Goal: Information Seeking & Learning: Learn about a topic

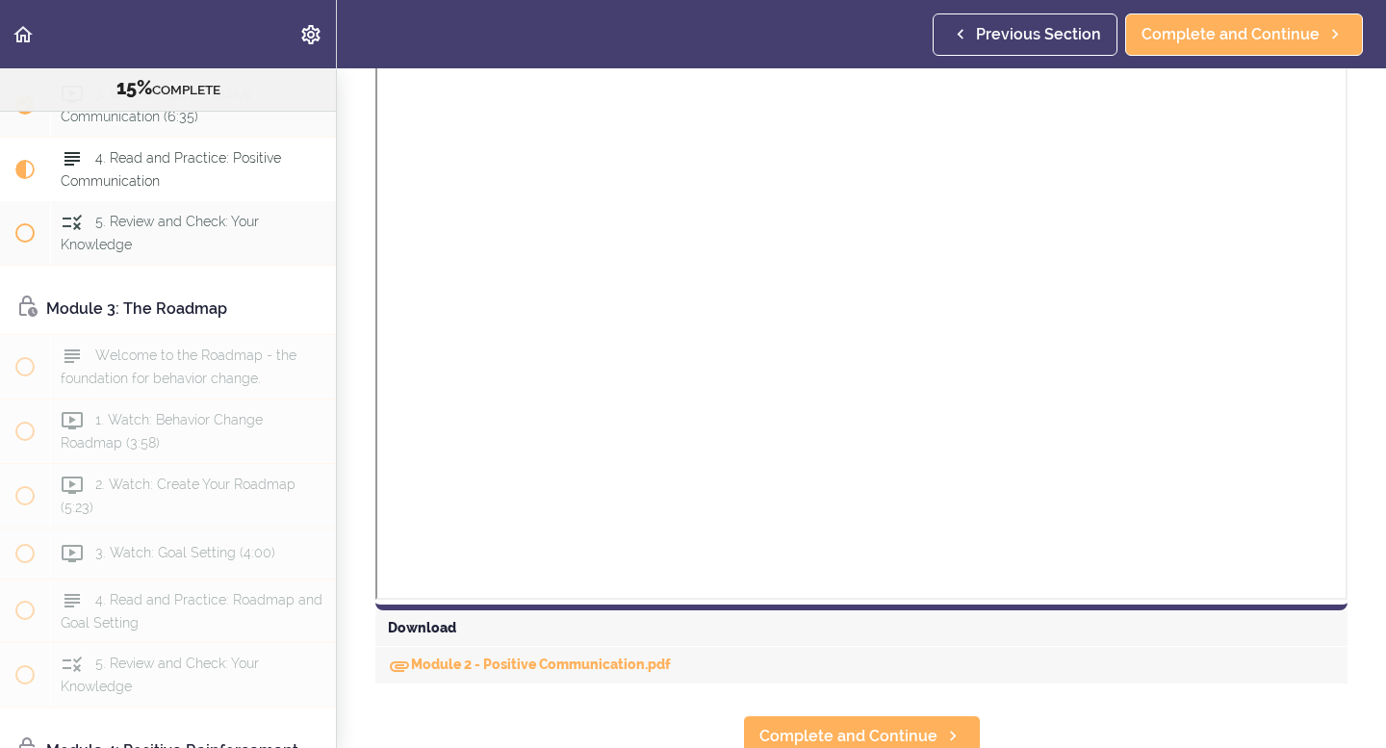
scroll to position [1332, 0]
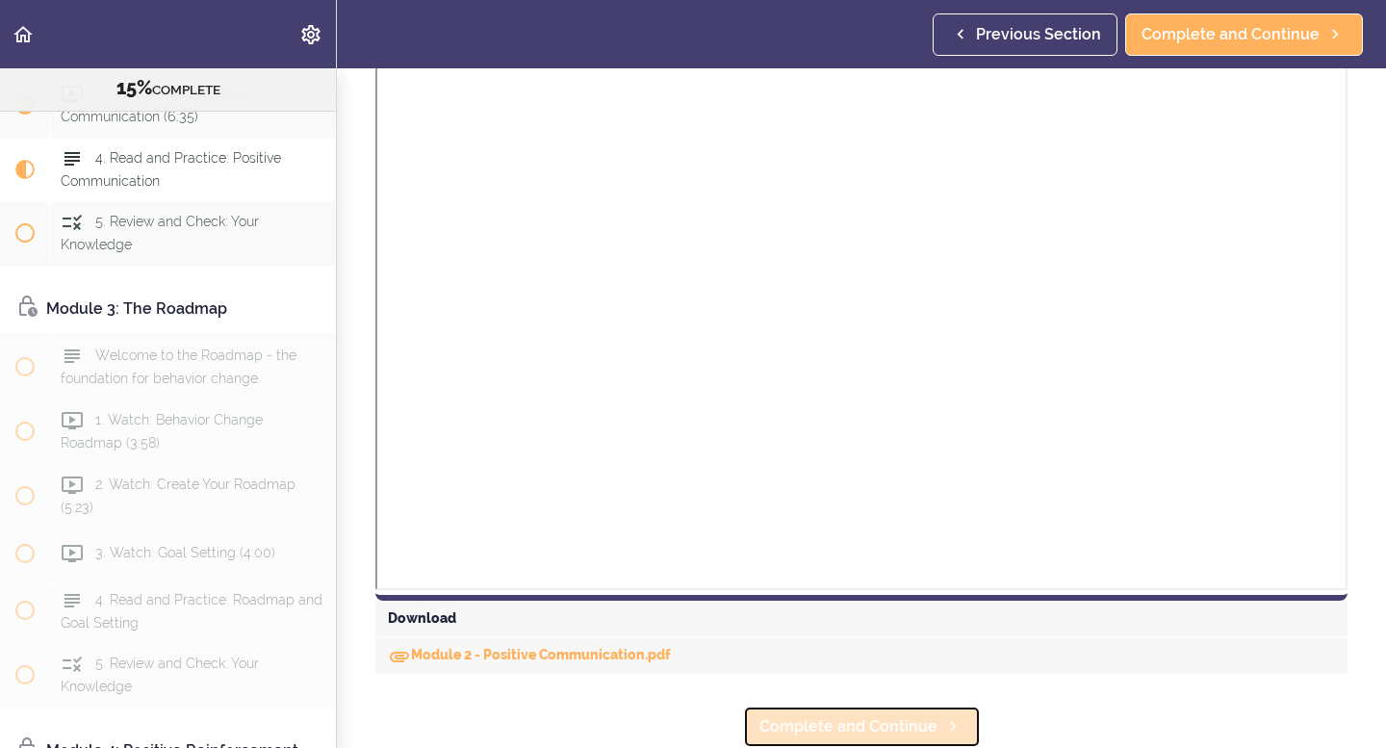
click at [876, 728] on span "Complete and Continue" at bounding box center [849, 726] width 178 height 23
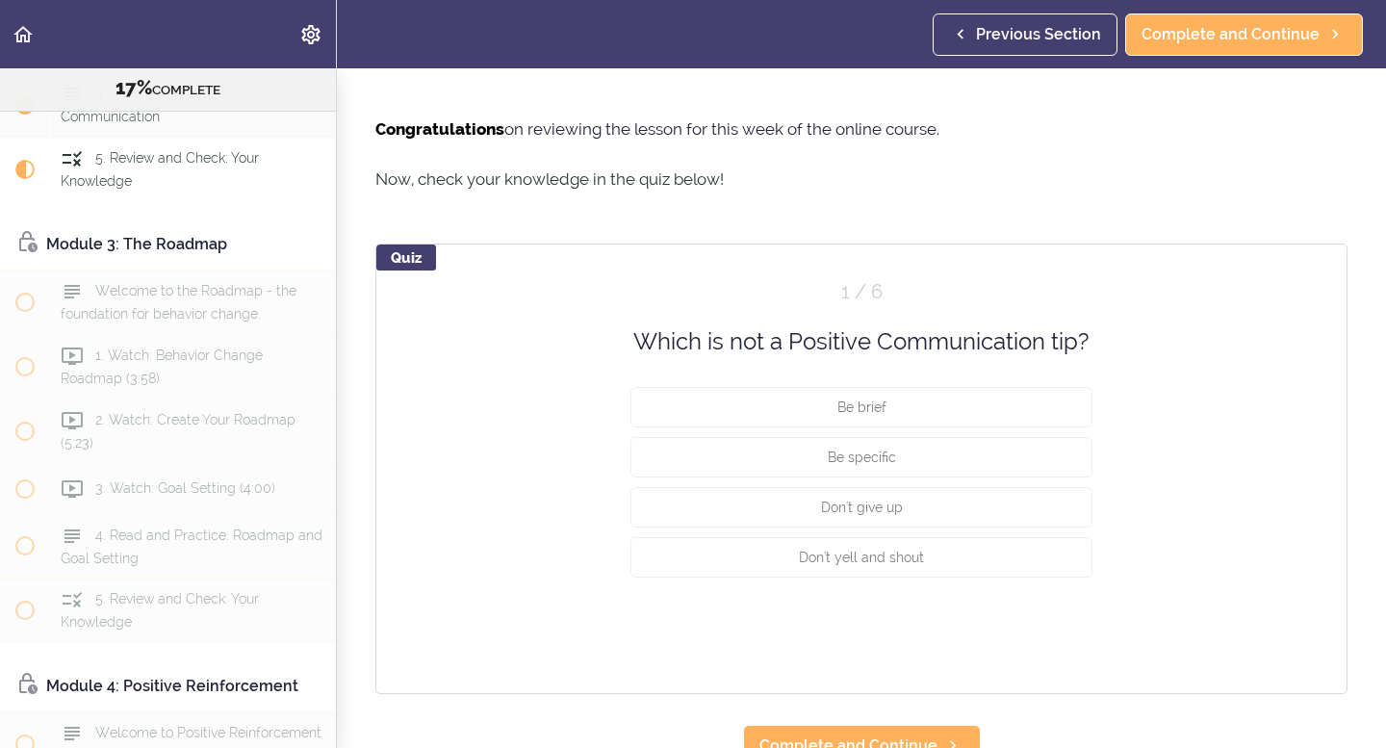
scroll to position [1074, 0]
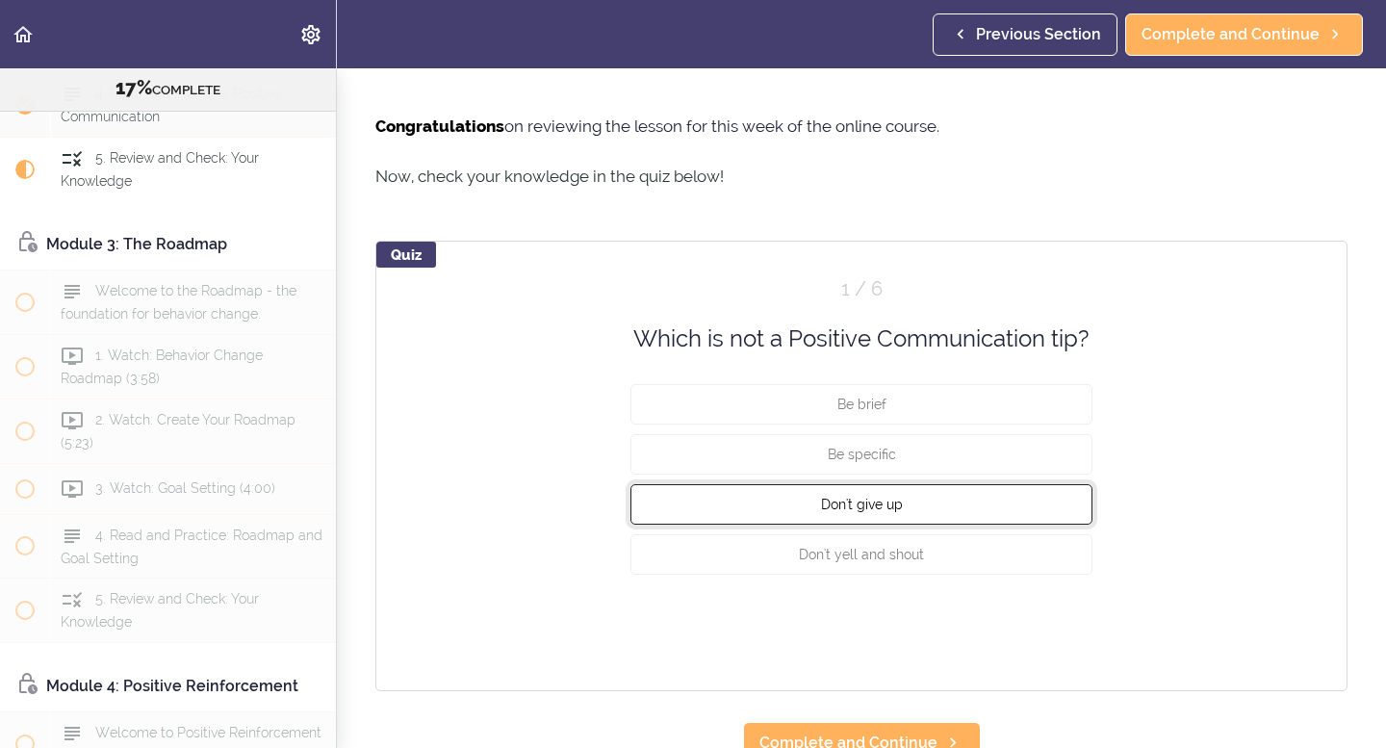
click at [938, 511] on button "Don't give up" at bounding box center [862, 504] width 462 height 40
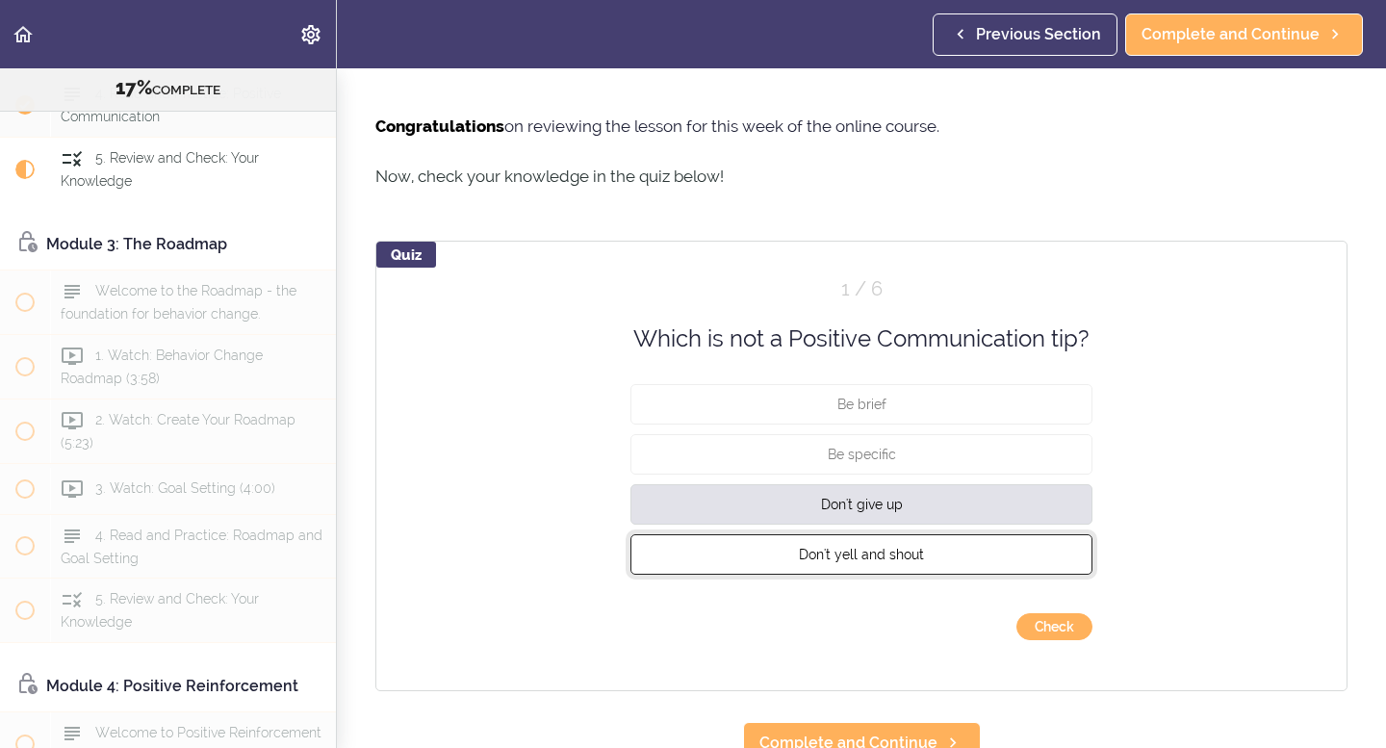
click at [903, 558] on span "Don't yell and shout" at bounding box center [861, 554] width 125 height 15
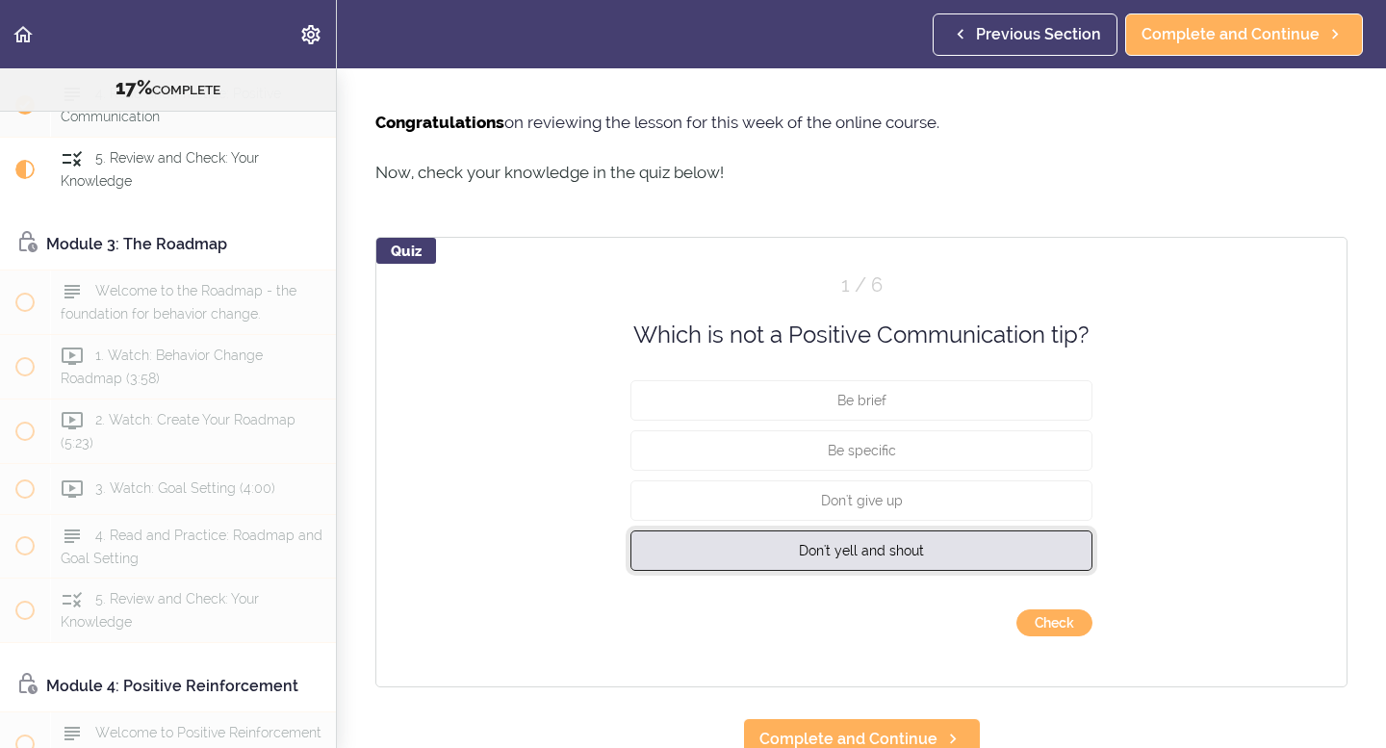
scroll to position [1081, 0]
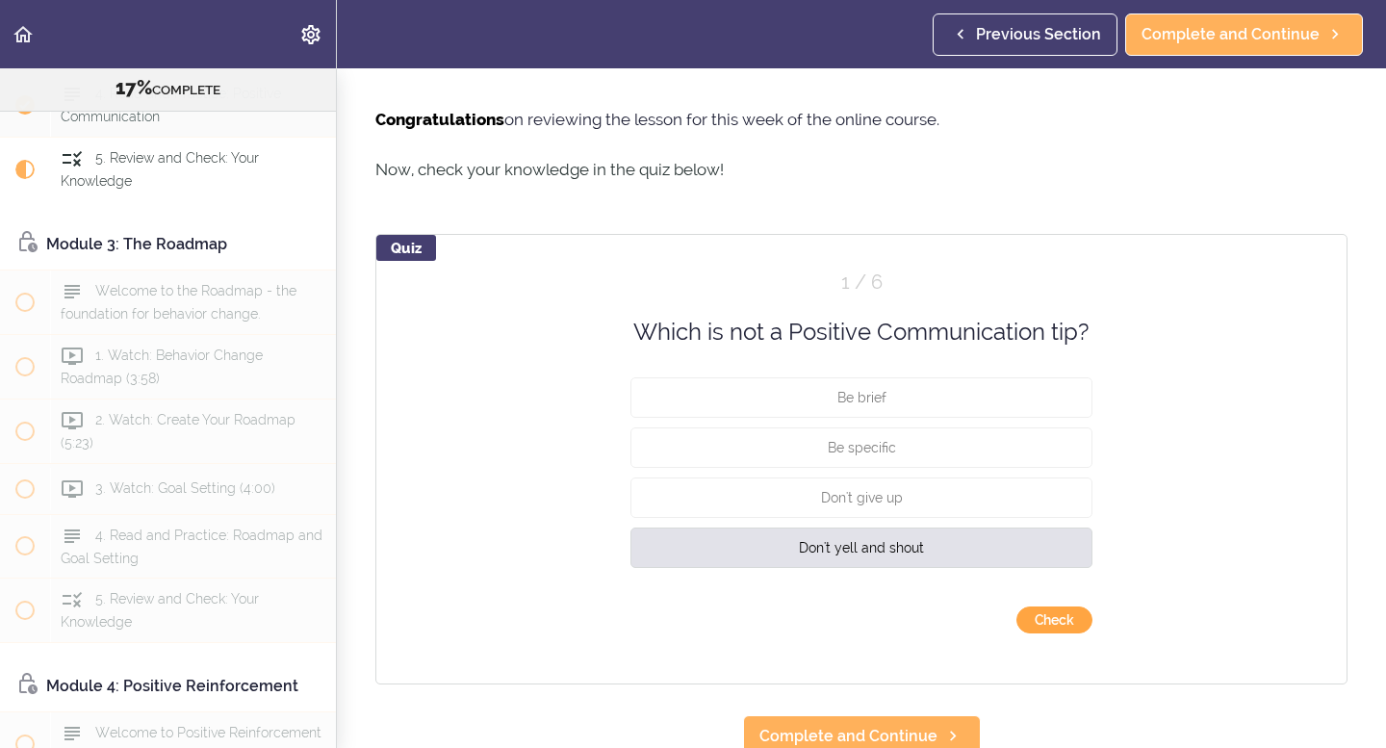
click at [1061, 623] on button "Check" at bounding box center [1055, 620] width 76 height 27
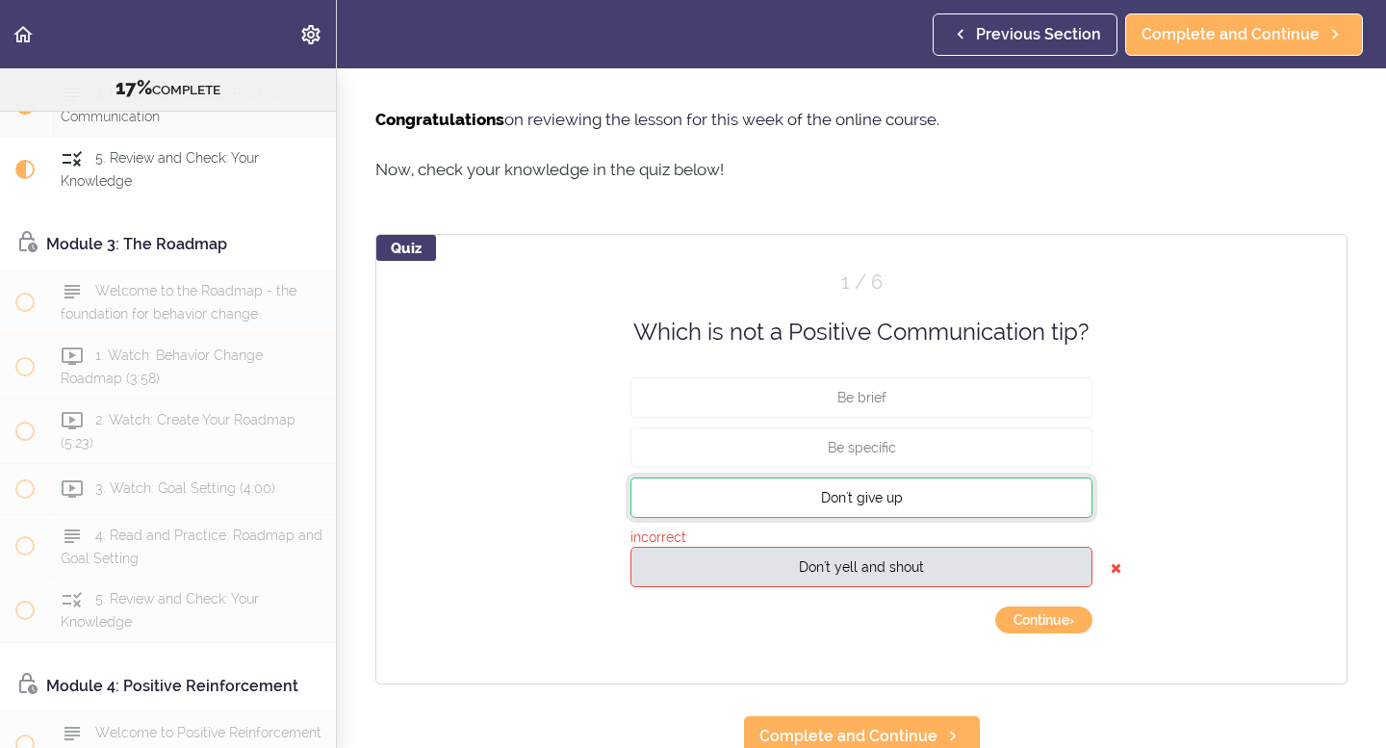
click at [880, 483] on button "Don't give up" at bounding box center [862, 498] width 462 height 40
click at [1023, 616] on button "Continue ›" at bounding box center [1044, 620] width 97 height 27
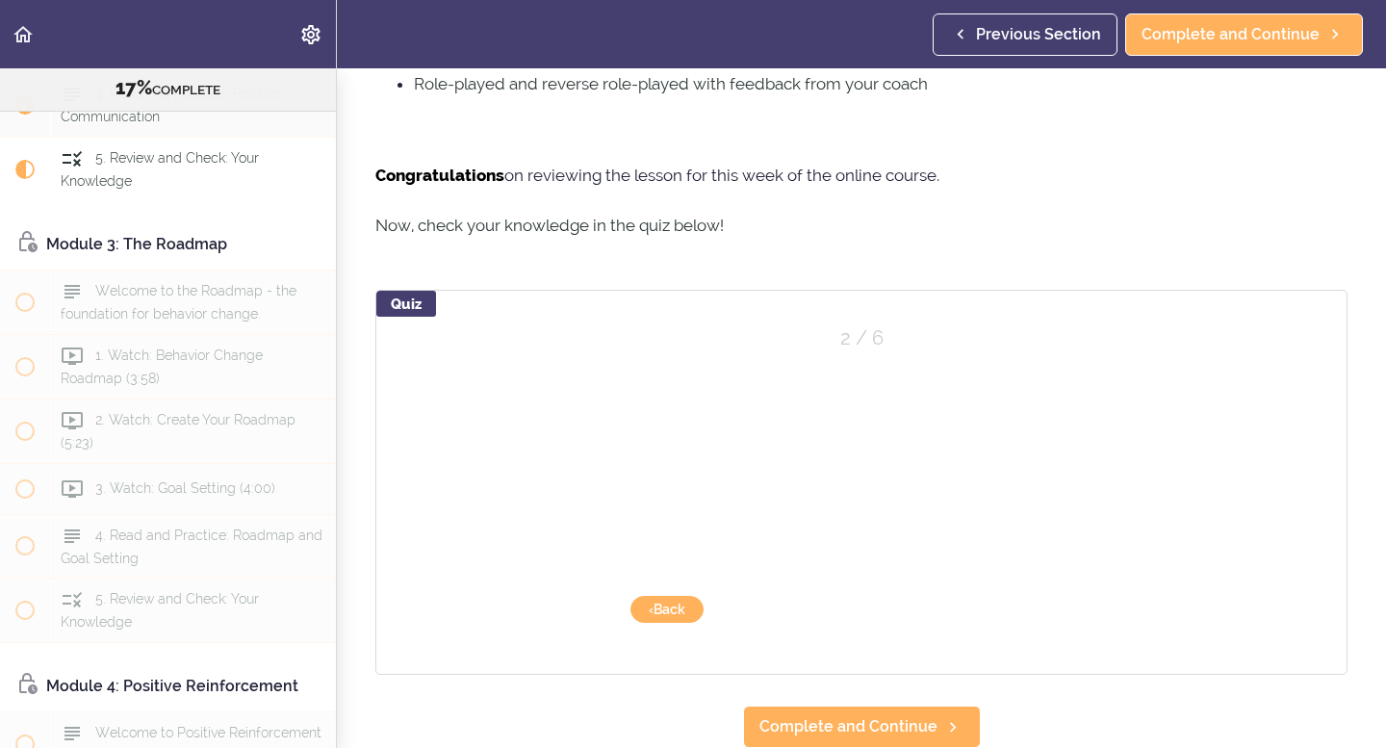
scroll to position [1025, 0]
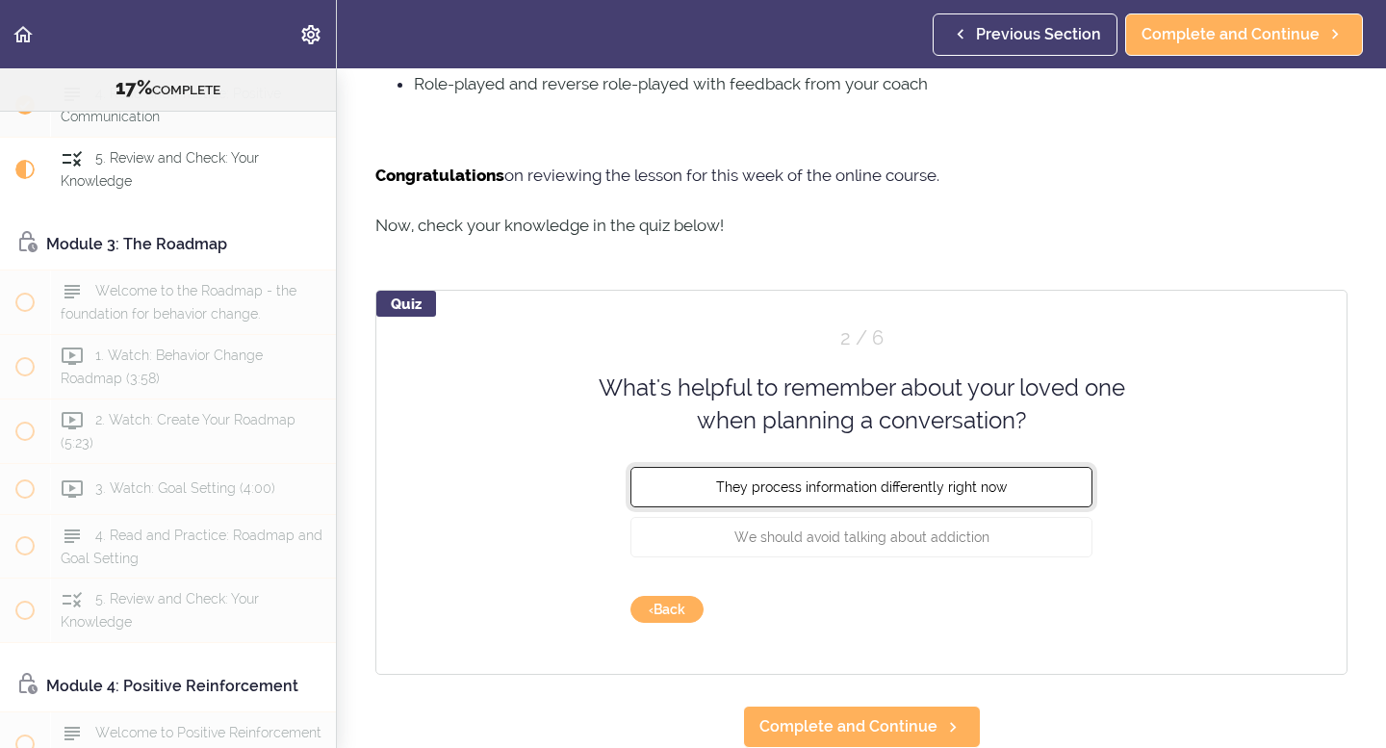
click at [944, 480] on span "They process information differently right now" at bounding box center [861, 485] width 291 height 15
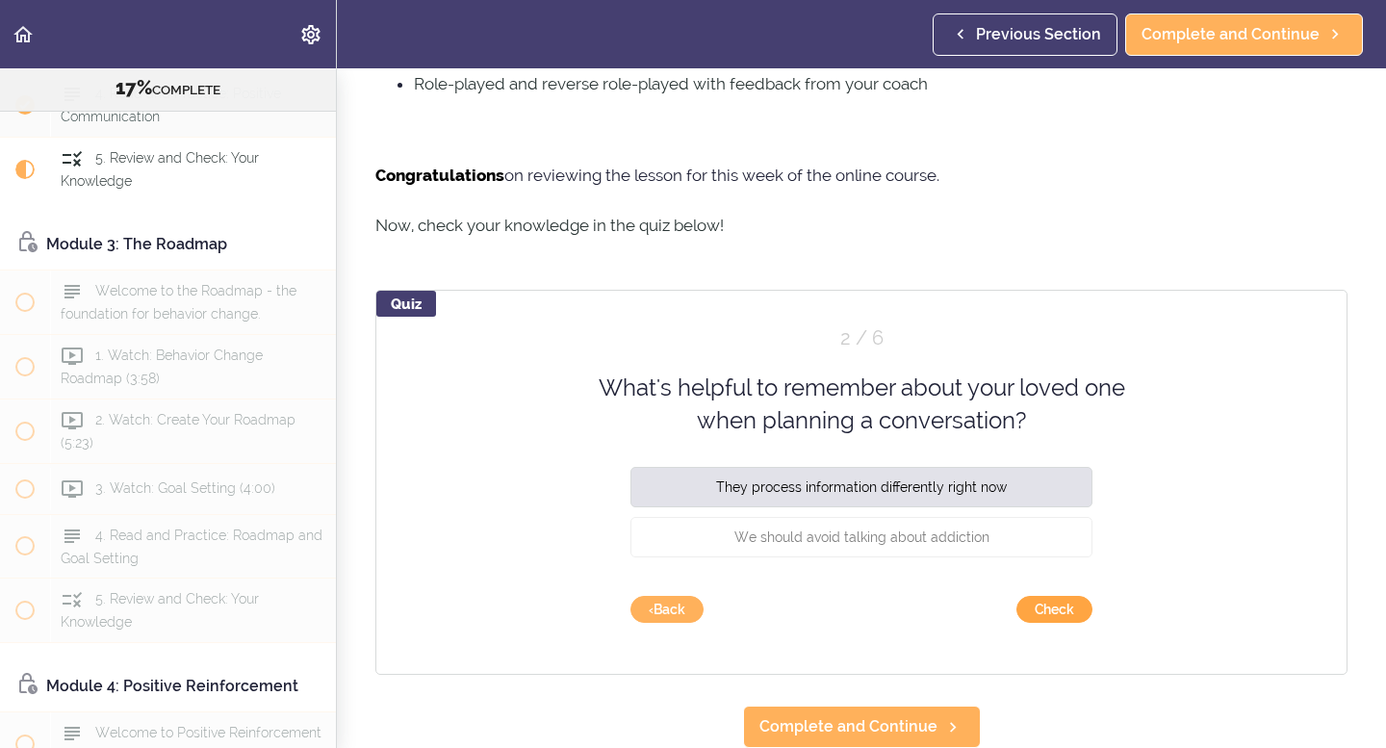
click at [1065, 607] on button "Check" at bounding box center [1055, 609] width 76 height 27
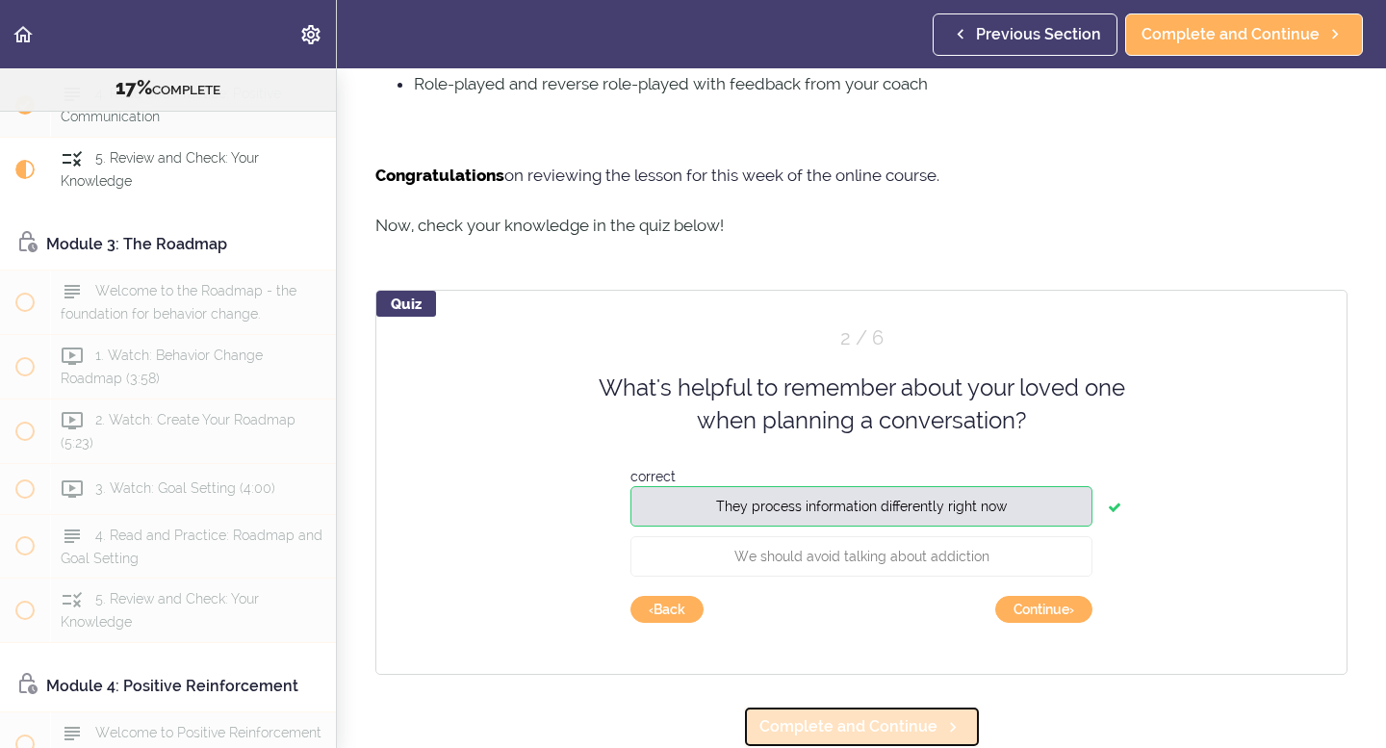
click at [852, 723] on span "Complete and Continue" at bounding box center [849, 726] width 178 height 23
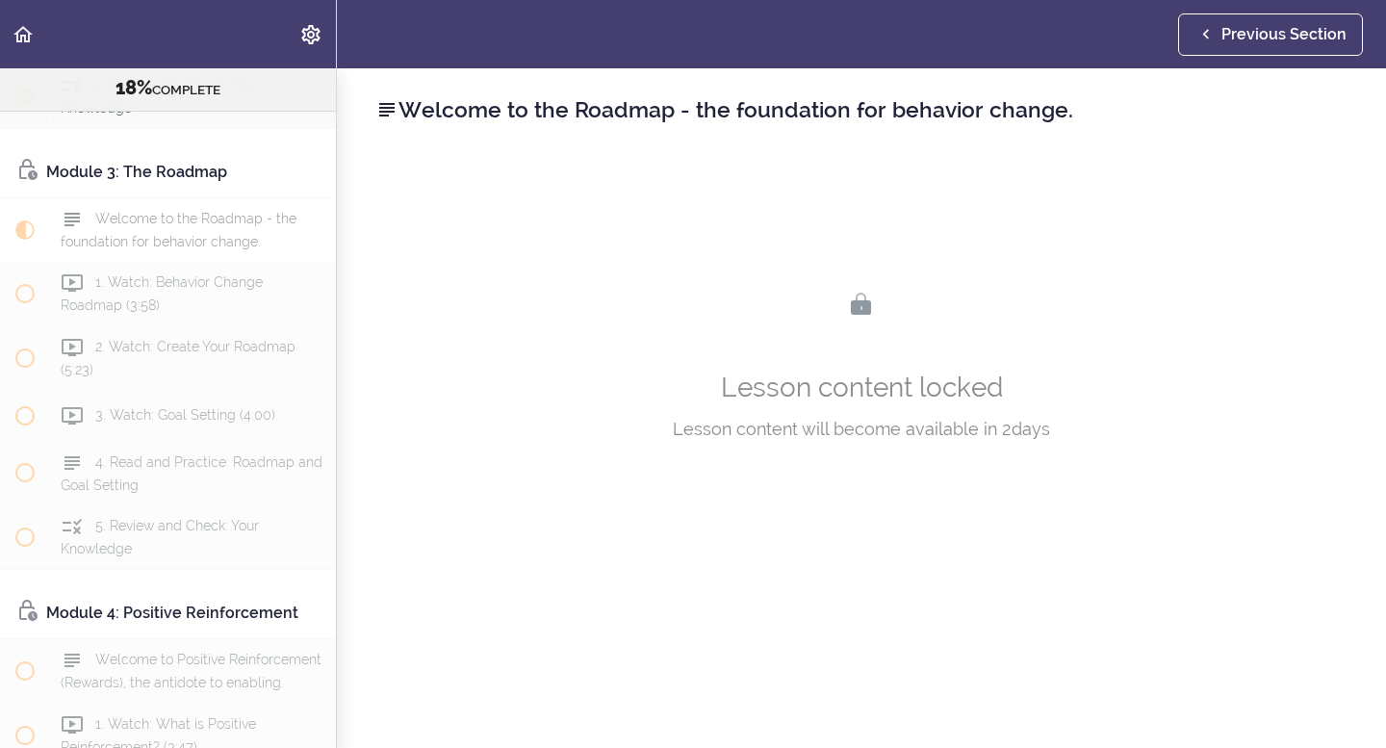
scroll to position [958, 0]
